Goal: Transaction & Acquisition: Purchase product/service

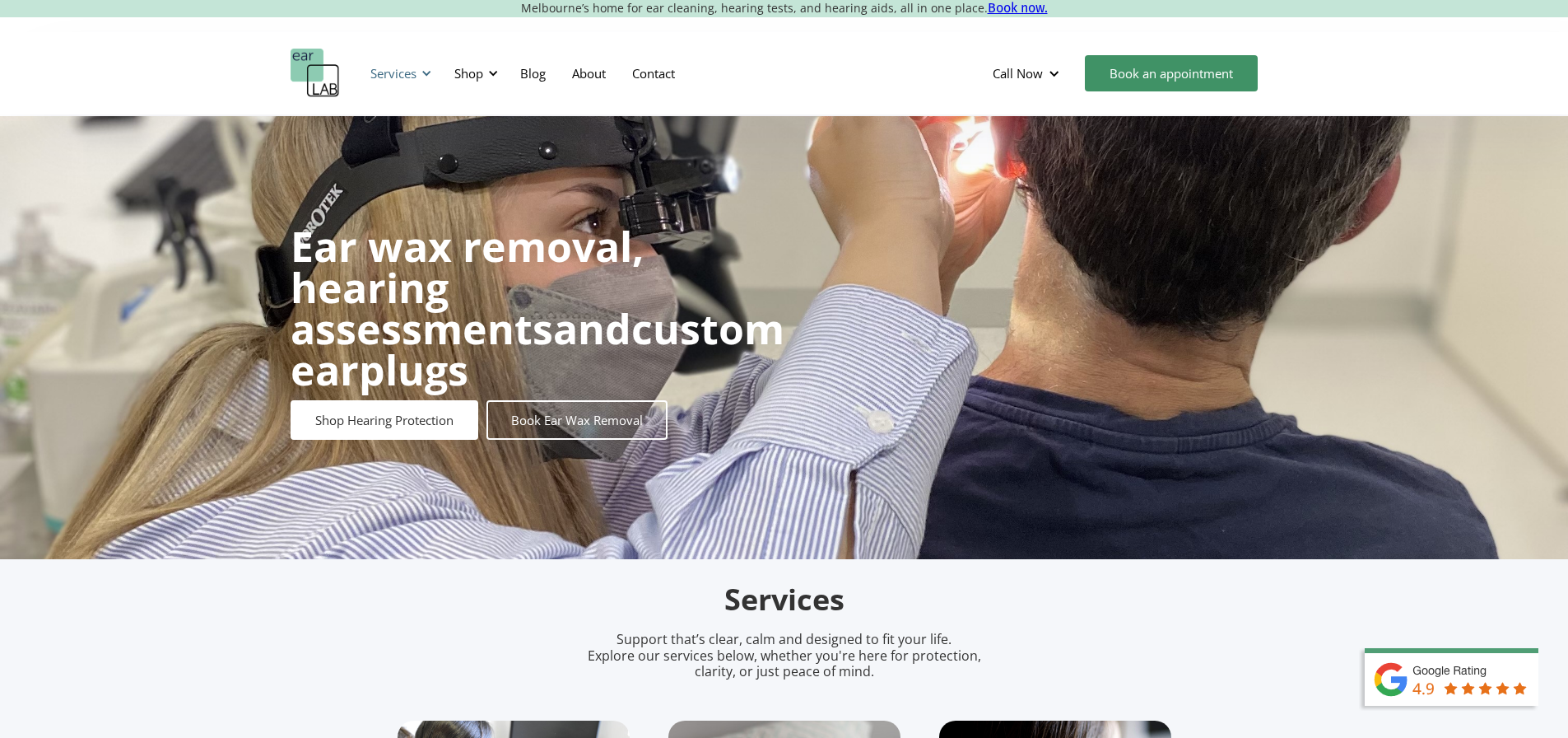
click at [405, 72] on div "Services" at bounding box center [393, 72] width 46 height 16
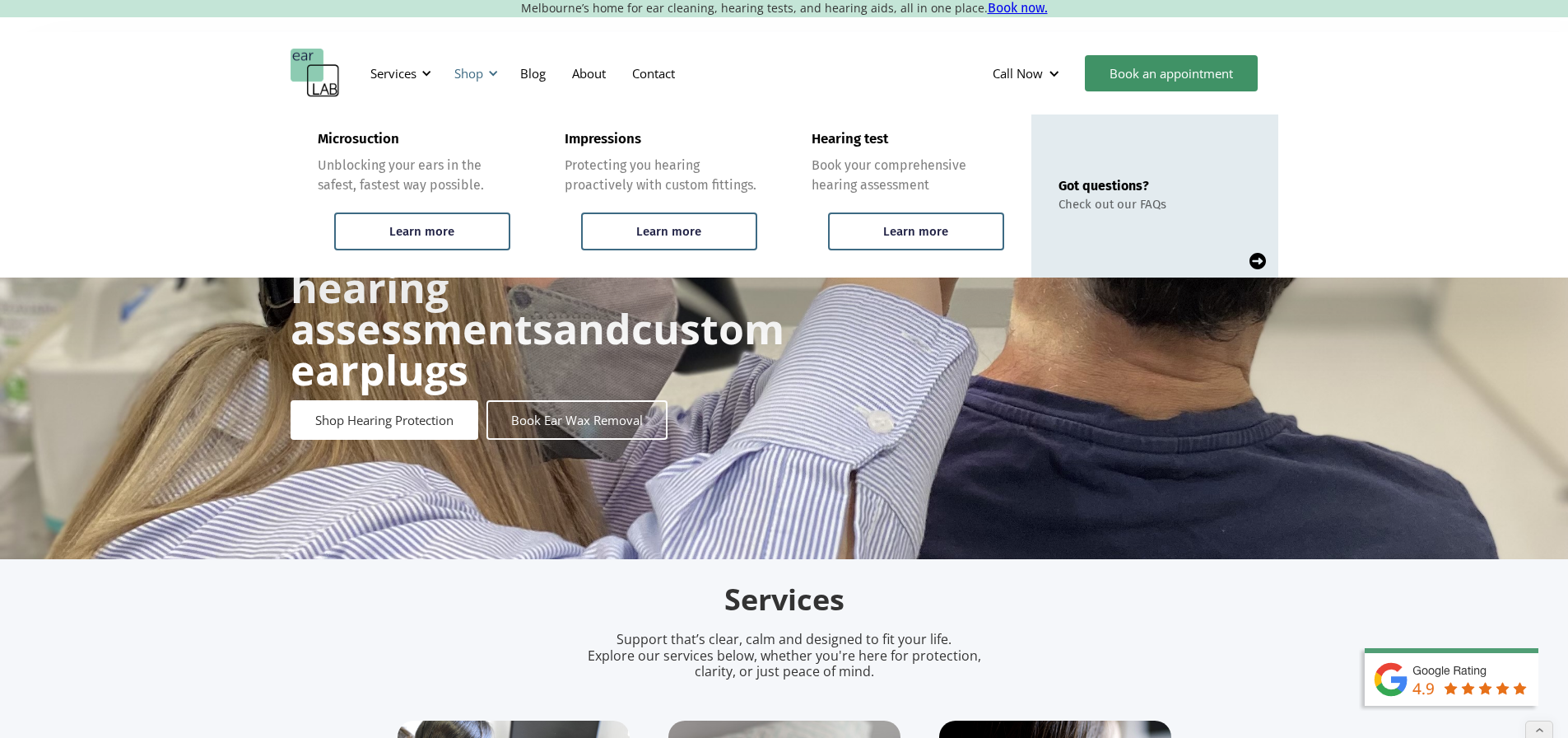
click at [471, 74] on div "Shop" at bounding box center [469, 72] width 29 height 16
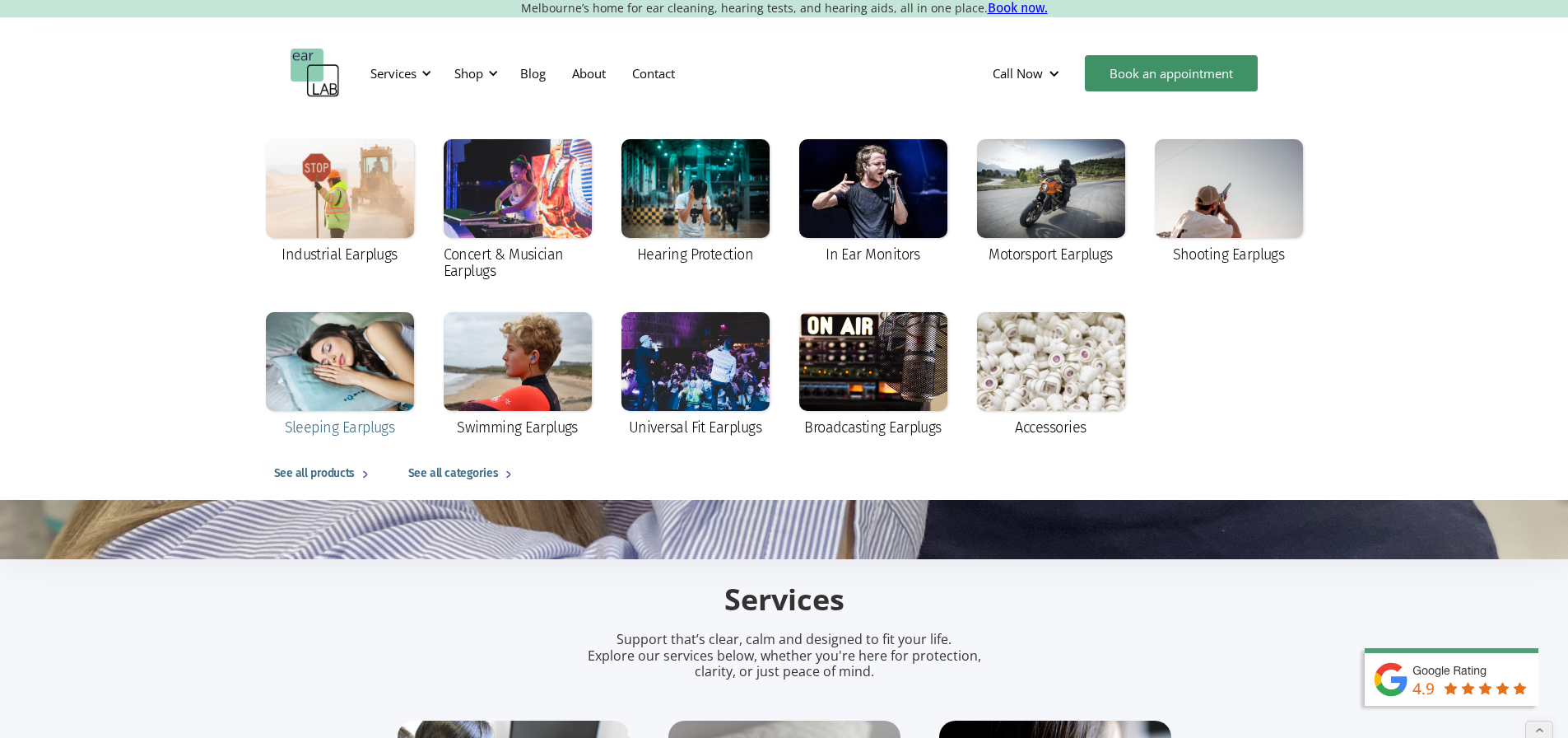
click at [352, 382] on div at bounding box center [339, 361] width 148 height 99
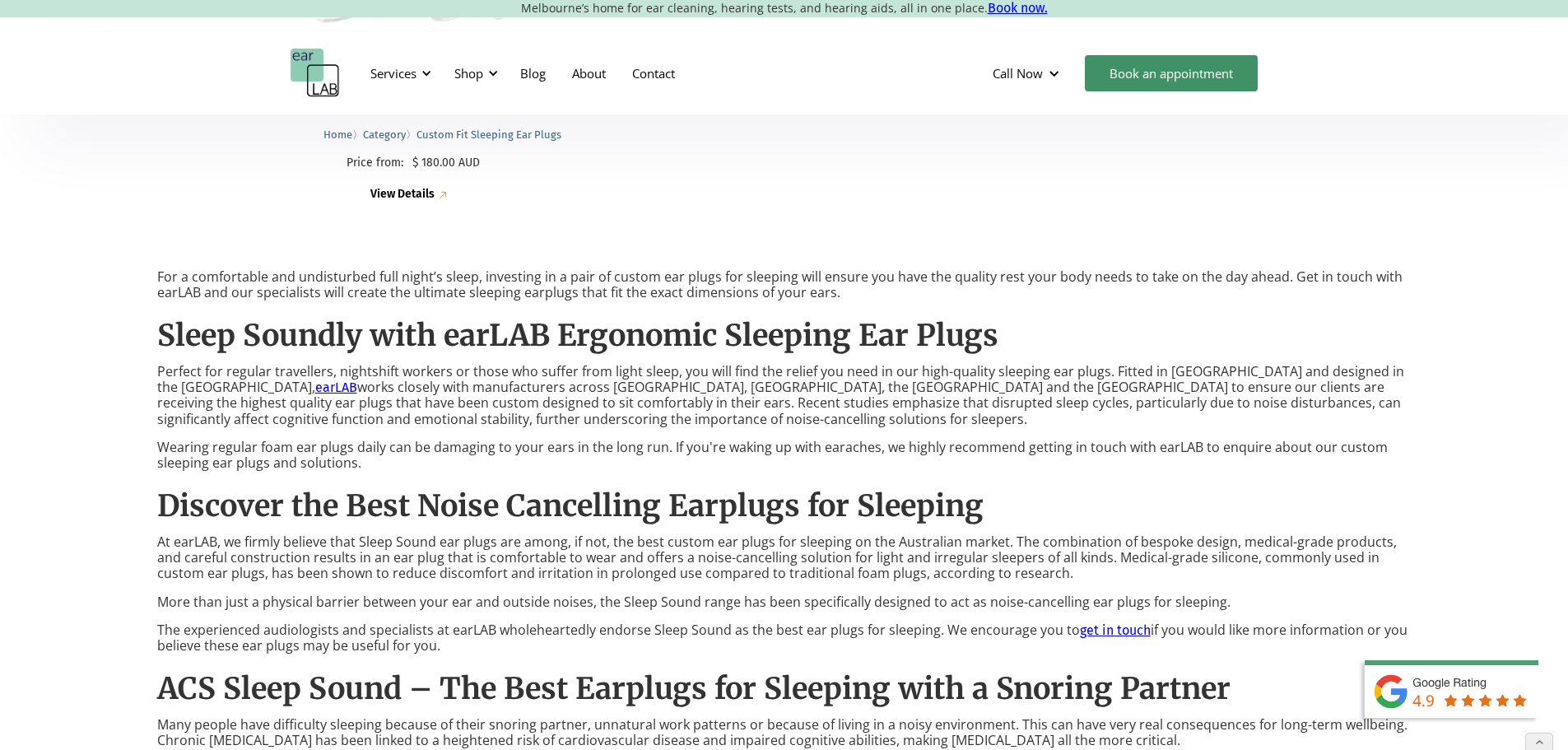
scroll to position [494, 0]
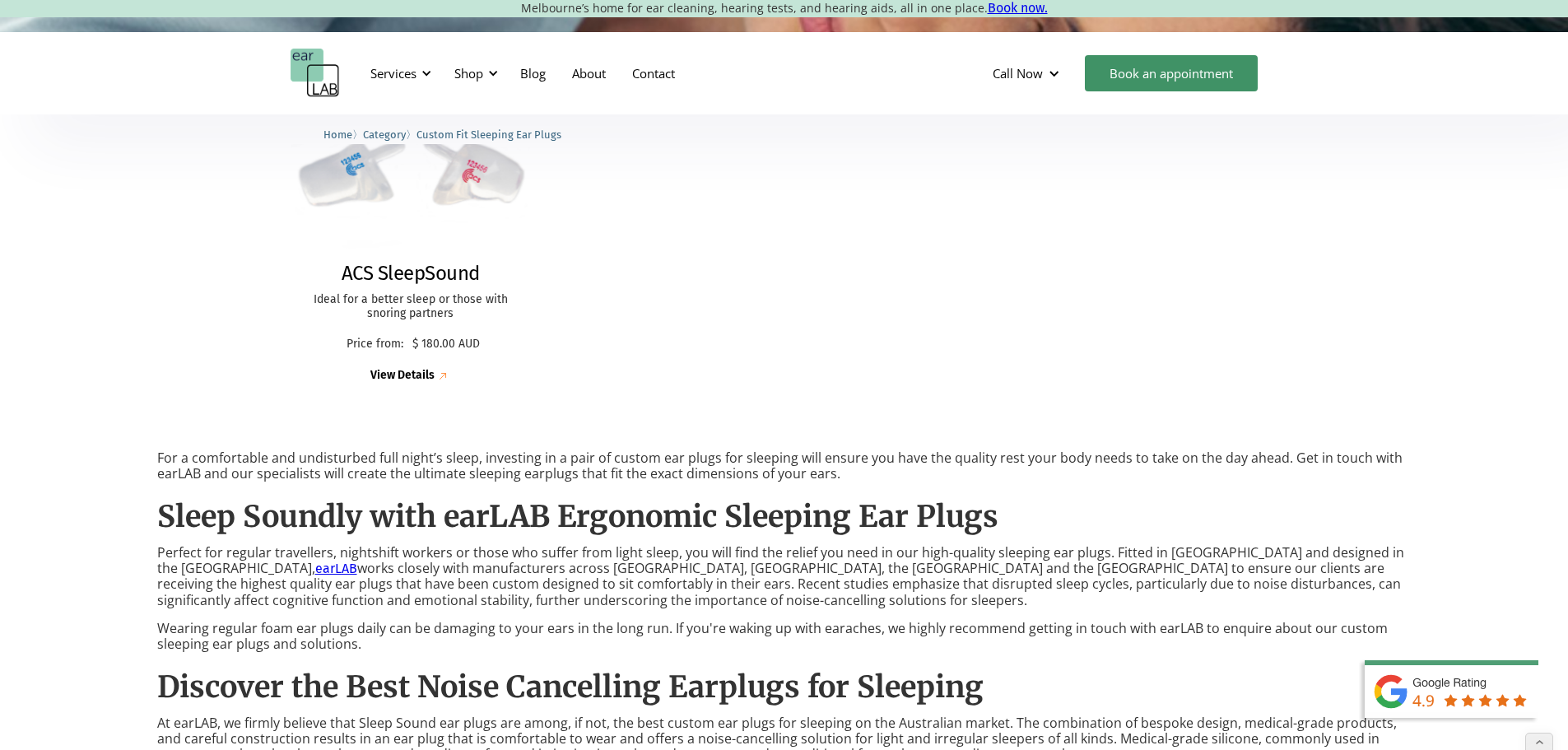
click at [412, 269] on h2 "ACS SleepSound" at bounding box center [410, 273] width 138 height 24
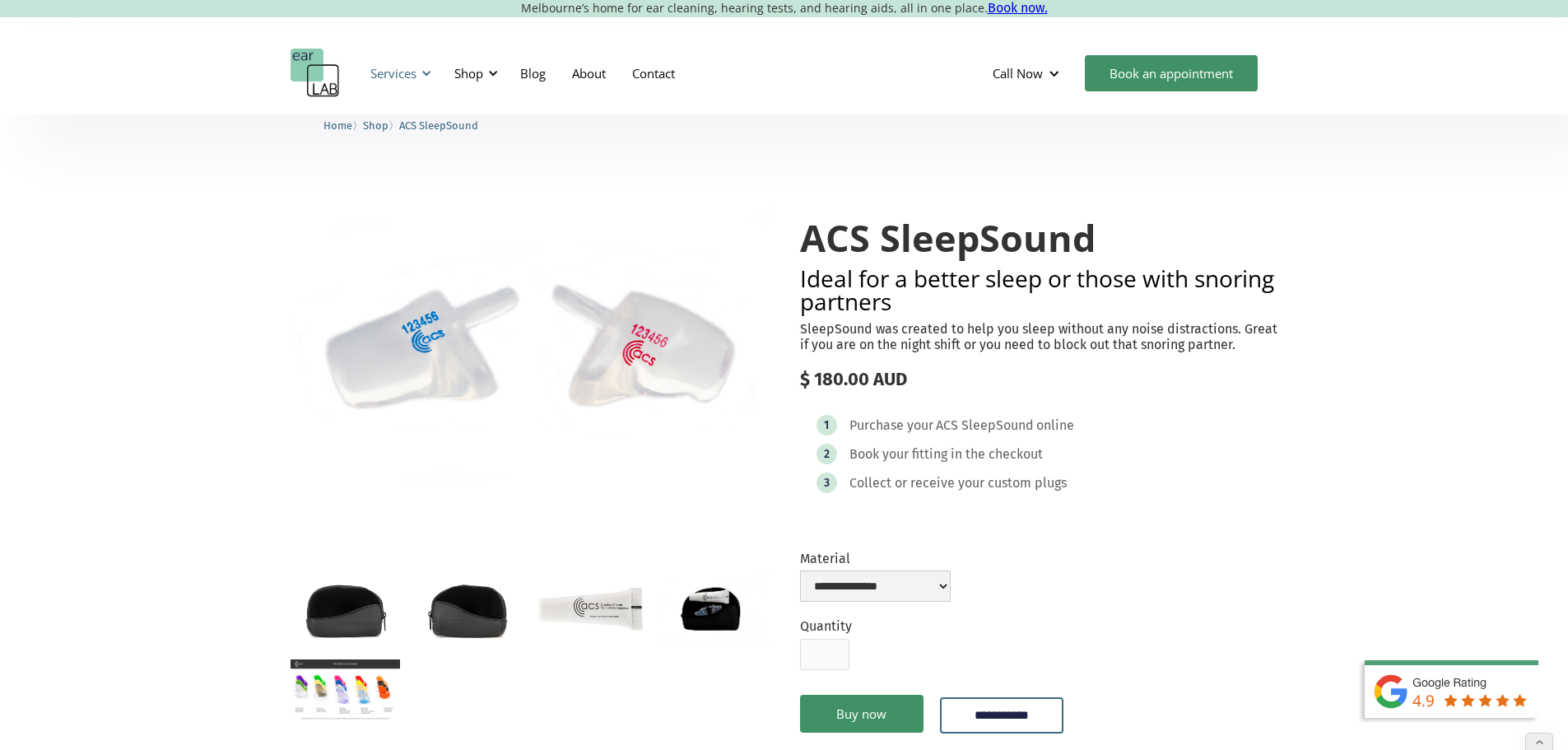
click at [422, 71] on div at bounding box center [426, 73] width 11 height 11
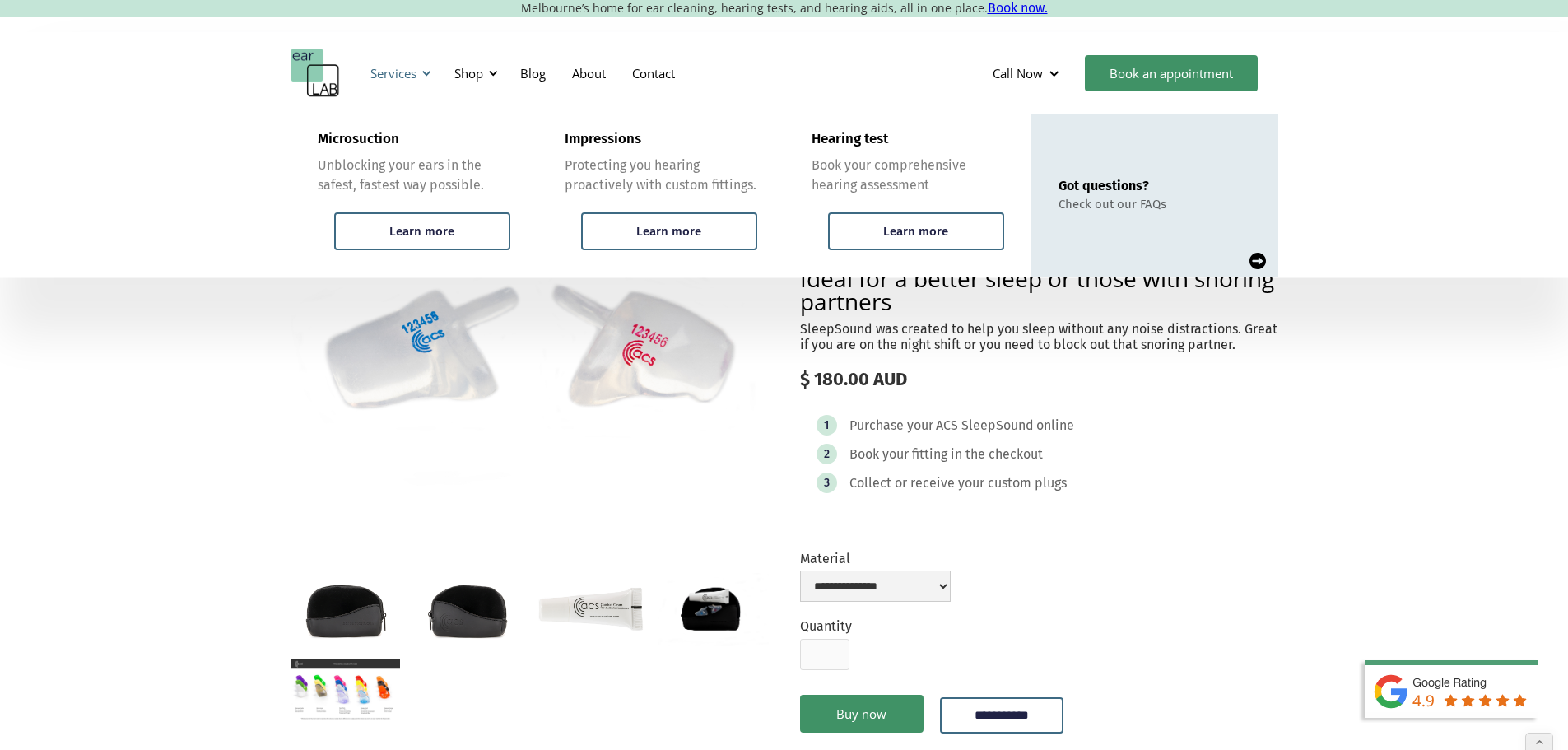
click at [422, 71] on div at bounding box center [426, 73] width 11 height 11
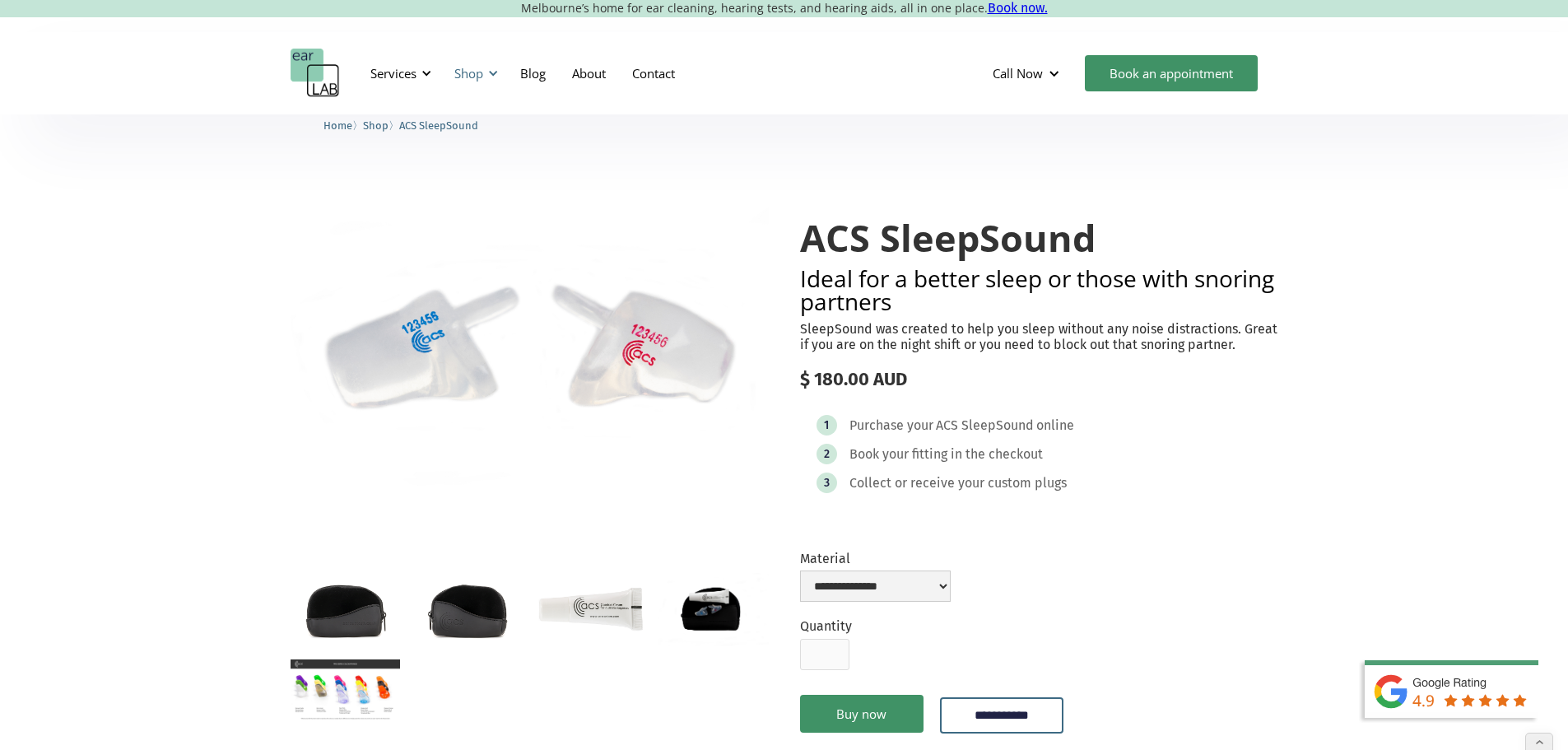
click at [473, 69] on div "Shop" at bounding box center [469, 72] width 29 height 16
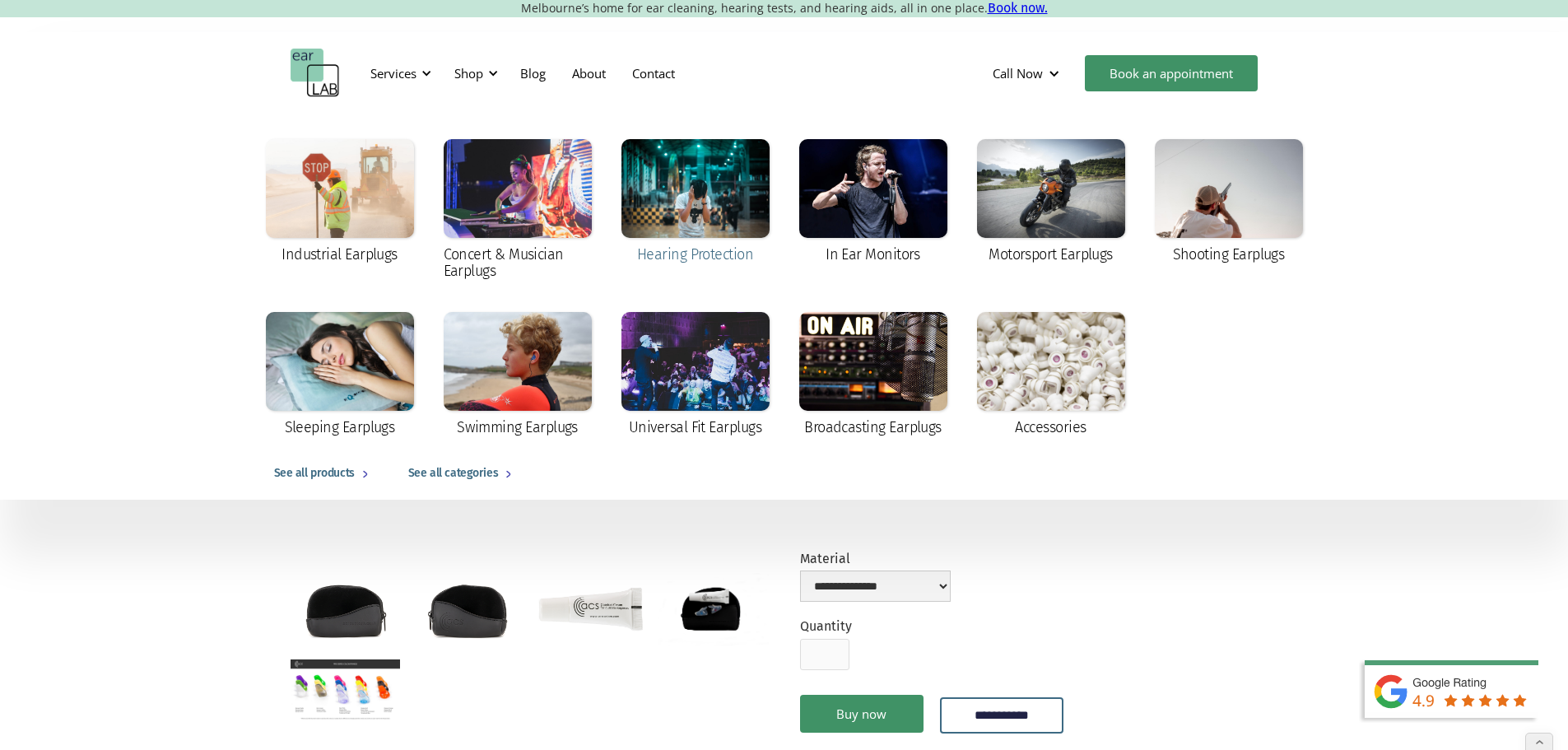
click at [698, 212] on div at bounding box center [695, 188] width 148 height 99
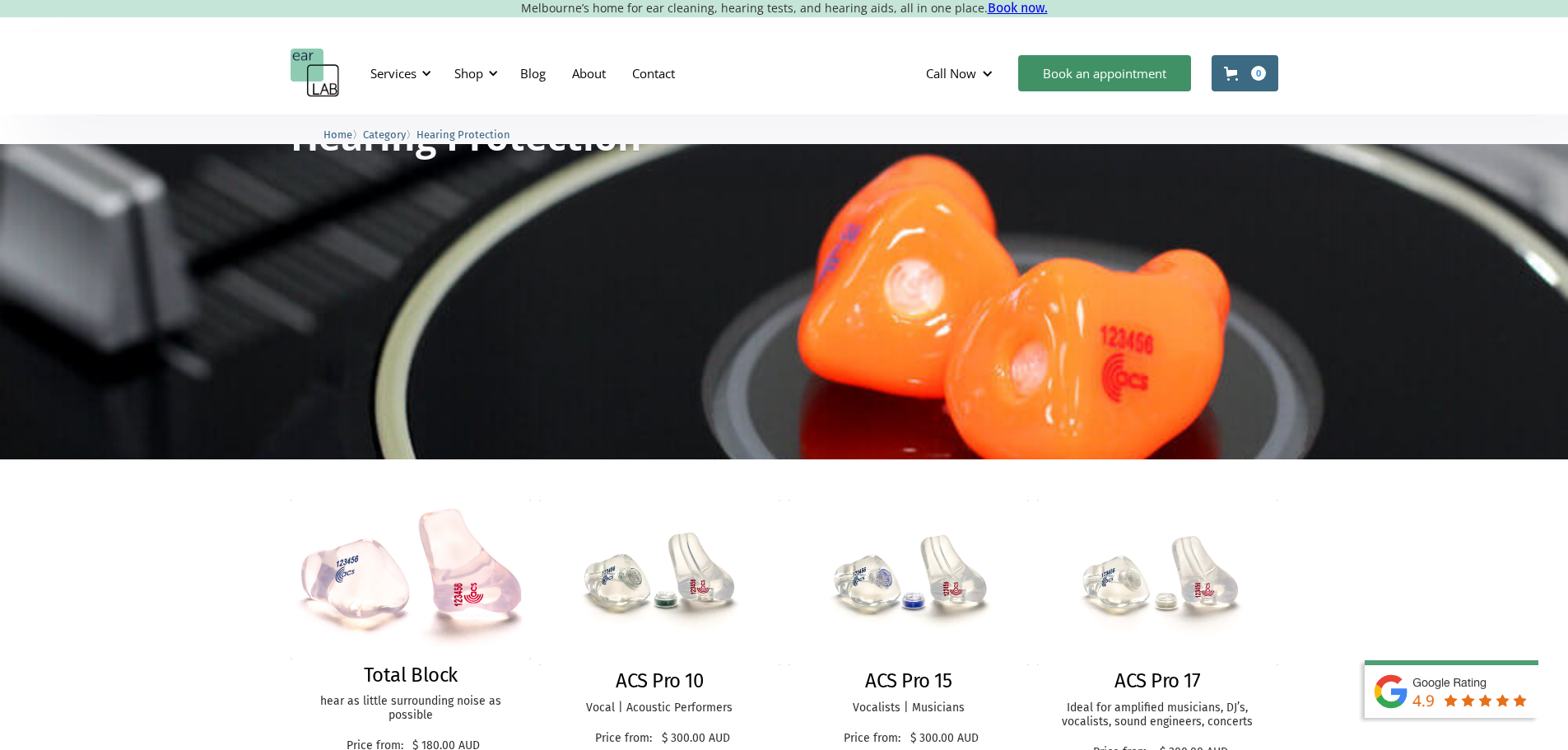
scroll to position [247, 0]
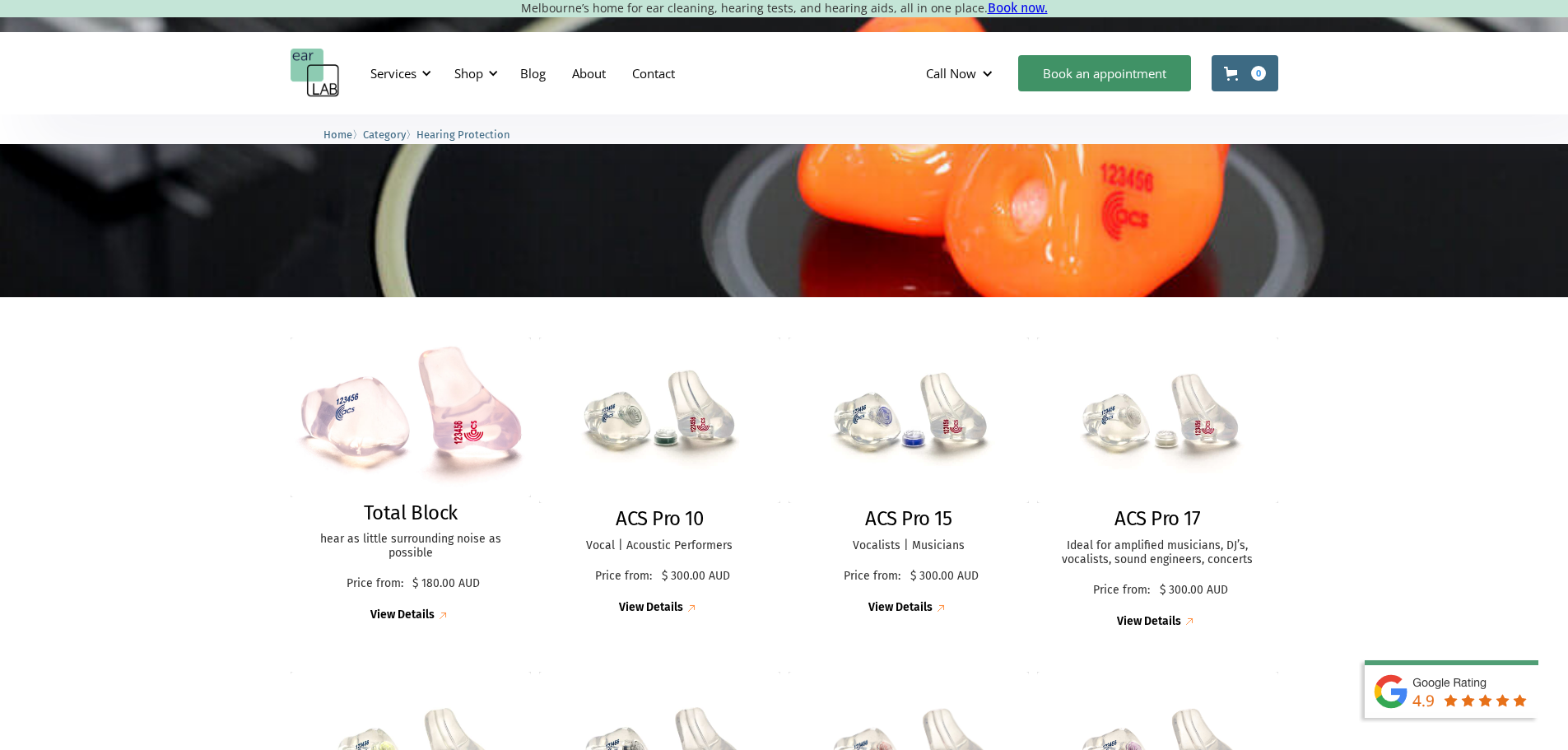
click at [378, 423] on img at bounding box center [411, 418] width 241 height 160
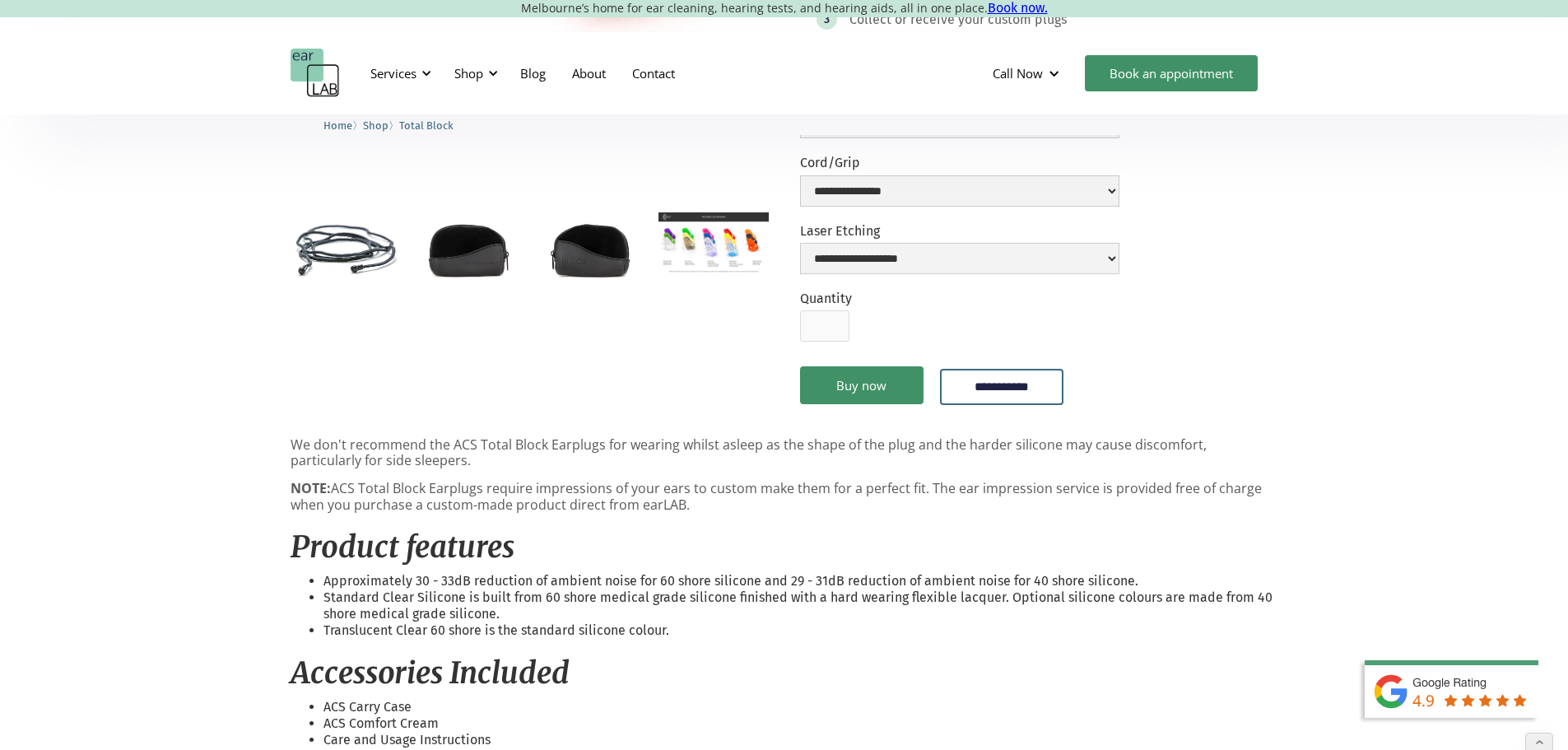
scroll to position [411, 0]
